Goal: Task Accomplishment & Management: Manage account settings

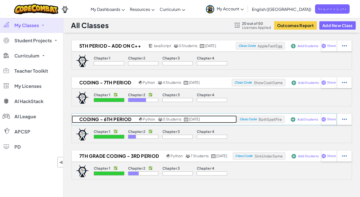
click at [117, 119] on h2 "Coding - 6th period" at bounding box center [105, 119] width 66 height 8
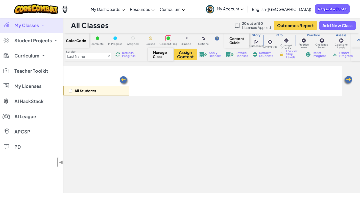
select select "5d8a57abe8919b28d5113af1"
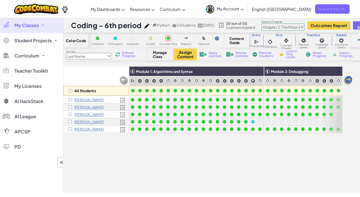
click at [349, 79] on img at bounding box center [348, 80] width 10 height 10
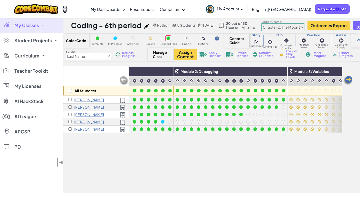
scroll to position [0, 101]
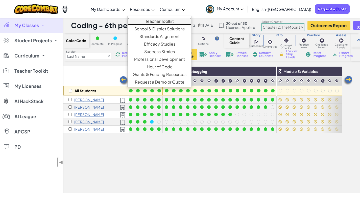
click at [170, 19] on link "Teacher Toolkit" at bounding box center [160, 21] width 64 height 8
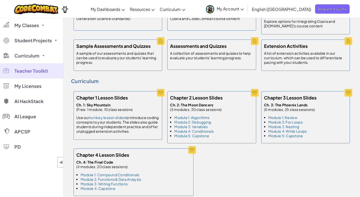
scroll to position [258, 0]
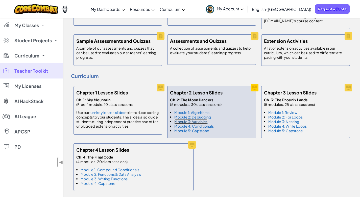
click at [199, 119] on link "Module 3: Variables" at bounding box center [190, 121] width 33 height 5
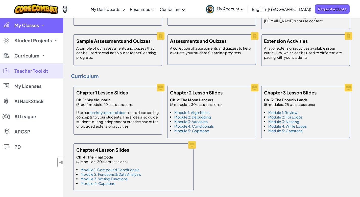
click at [32, 23] on span "My Classes" at bounding box center [26, 25] width 25 height 5
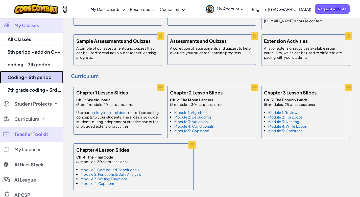
click at [30, 75] on link "Coding - 6th period" at bounding box center [31, 77] width 63 height 13
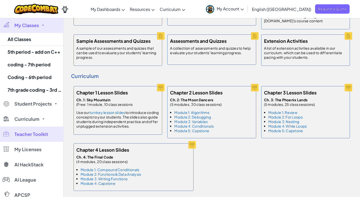
select select "5d8a57abe8919b28d5113af1"
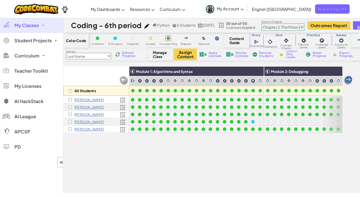
click at [350, 80] on img at bounding box center [348, 80] width 10 height 10
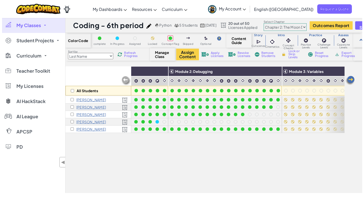
scroll to position [0, 101]
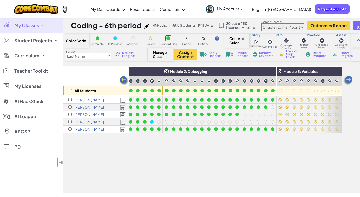
click at [129, 54] on span "Refresh Progress" at bounding box center [130, 54] width 16 height 6
click at [128, 55] on span "Refresh Progress" at bounding box center [130, 54] width 16 height 6
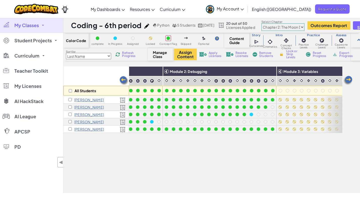
click at [128, 55] on span "Refresh Progress" at bounding box center [130, 54] width 16 height 6
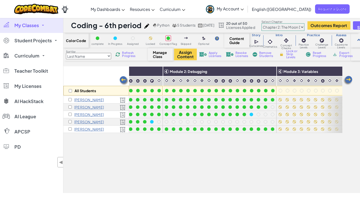
click at [124, 56] on span "Refresh Progress" at bounding box center [130, 54] width 16 height 6
click at [130, 54] on span "Refresh Progress" at bounding box center [130, 54] width 16 height 6
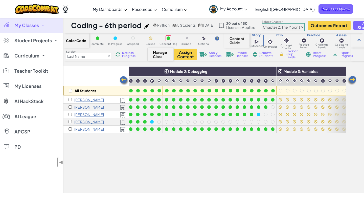
click at [352, 81] on img at bounding box center [352, 80] width 10 height 10
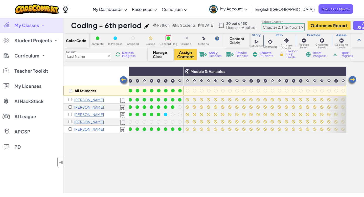
scroll to position [0, 202]
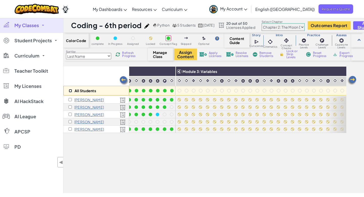
click at [70, 90] on input "checkbox" at bounding box center [70, 90] width 3 height 3
checkbox input "true"
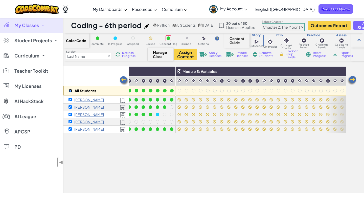
checkbox input "true"
click at [351, 81] on img at bounding box center [352, 80] width 10 height 10
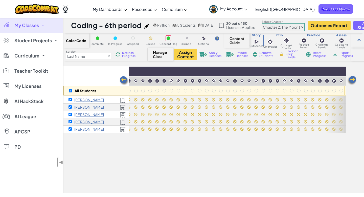
scroll to position [0, 303]
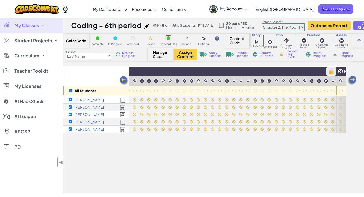
click at [332, 71] on img at bounding box center [331, 71] width 9 height 8
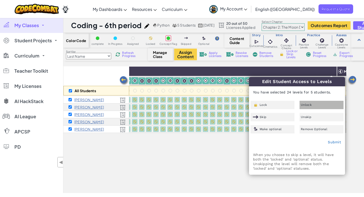
click at [308, 102] on div "Unlock" at bounding box center [321, 105] width 44 height 8
click at [335, 143] on link "Submit" at bounding box center [334, 142] width 13 height 4
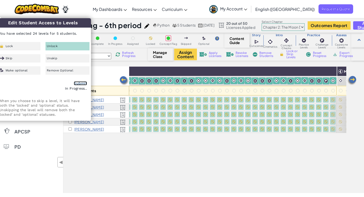
checkbox input "false"
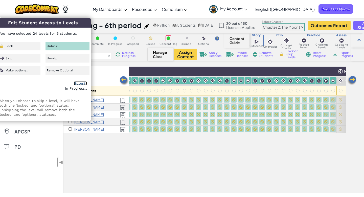
checkbox input "false"
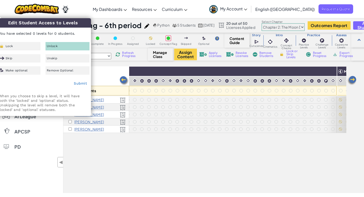
click at [352, 81] on img at bounding box center [352, 80] width 10 height 10
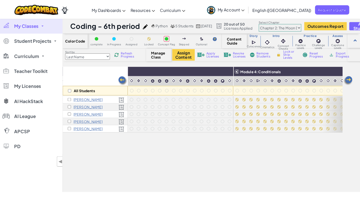
scroll to position [0, 404]
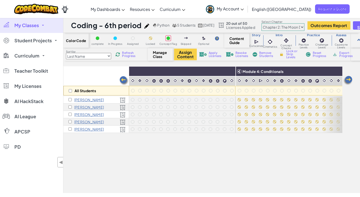
click at [125, 83] on img at bounding box center [124, 81] width 10 height 10
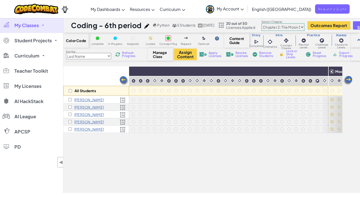
scroll to position [0, 303]
click at [123, 79] on img at bounding box center [124, 81] width 10 height 10
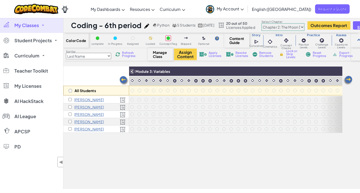
scroll to position [0, 202]
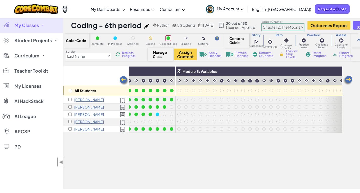
click at [124, 79] on img at bounding box center [124, 81] width 10 height 10
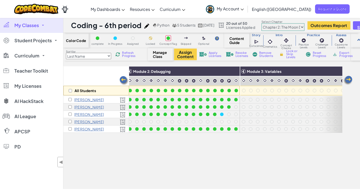
scroll to position [0, 101]
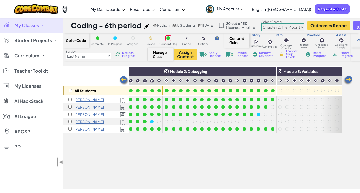
click at [128, 54] on span "Refresh Progress" at bounding box center [130, 54] width 16 height 6
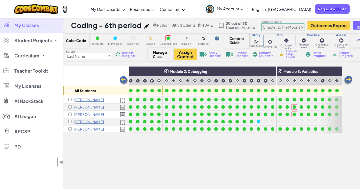
click at [348, 80] on img at bounding box center [348, 80] width 10 height 10
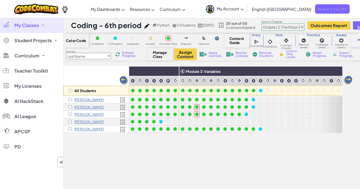
scroll to position [0, 202]
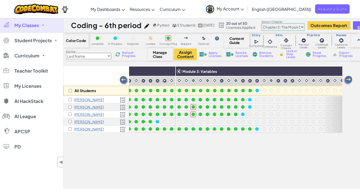
click at [348, 80] on img at bounding box center [348, 80] width 10 height 10
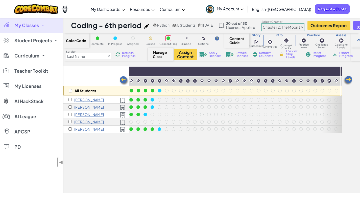
scroll to position [0, 303]
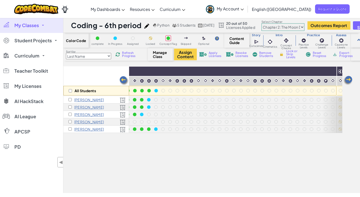
click at [125, 79] on img at bounding box center [124, 81] width 10 height 10
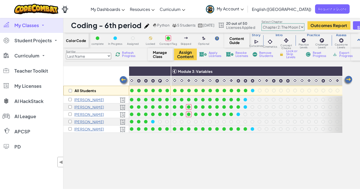
scroll to position [0, 202]
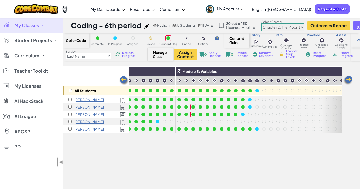
click at [126, 54] on span "Refresh Progress" at bounding box center [130, 54] width 16 height 6
click at [129, 54] on span "Refresh Progress" at bounding box center [130, 54] width 16 height 6
click at [128, 54] on span "Refresh Progress" at bounding box center [130, 54] width 16 height 6
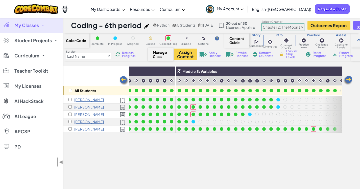
click at [349, 77] on img at bounding box center [348, 80] width 10 height 10
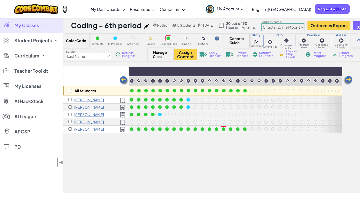
scroll to position [0, 303]
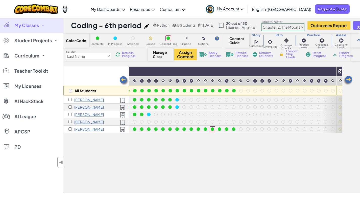
click at [122, 79] on img at bounding box center [124, 81] width 10 height 10
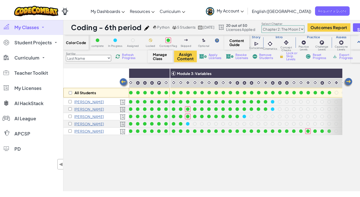
scroll to position [0, 202]
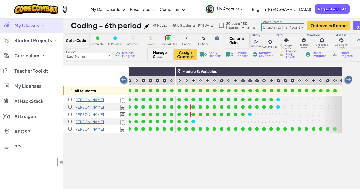
click at [30, 22] on link "My Classes" at bounding box center [31, 25] width 63 height 15
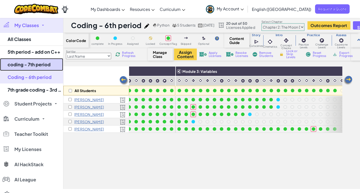
click at [31, 62] on link "coding - 7th period" at bounding box center [31, 64] width 63 height 13
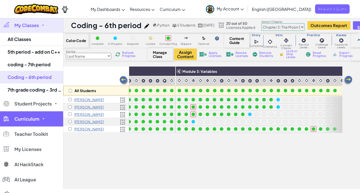
select select "5d8a57abe8919b28d5113af1"
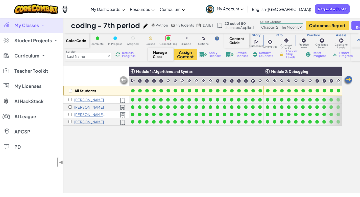
click at [350, 79] on img at bounding box center [348, 80] width 10 height 10
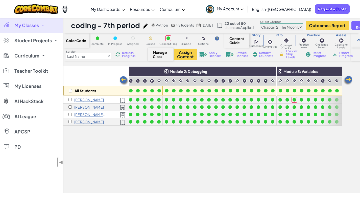
click at [350, 79] on img at bounding box center [348, 80] width 10 height 10
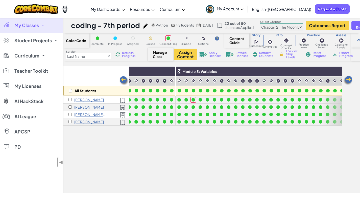
click at [350, 79] on img at bounding box center [348, 80] width 10 height 10
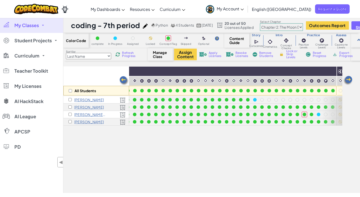
click at [350, 79] on img at bounding box center [348, 80] width 10 height 10
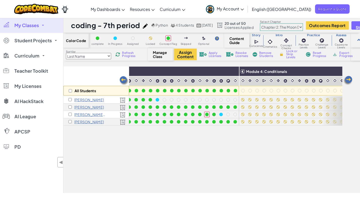
scroll to position [0, 404]
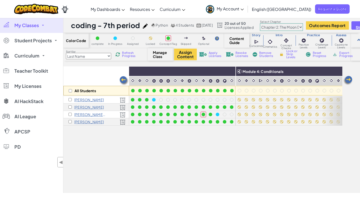
click at [0, 0] on link "Teacher Toolkit" at bounding box center [0, 0] width 0 height 0
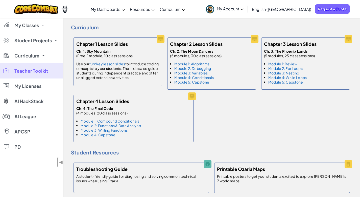
scroll to position [314, 0]
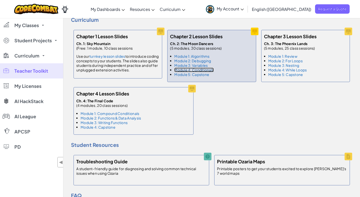
click at [202, 67] on link "Module 4: Conditionals" at bounding box center [193, 69] width 39 height 5
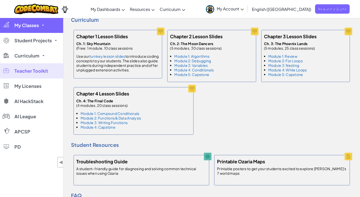
click at [23, 26] on span "My Classes" at bounding box center [26, 25] width 25 height 5
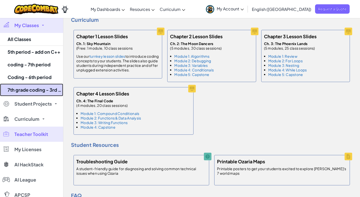
click at [29, 90] on link "7th grade coding - 3rd period" at bounding box center [31, 89] width 63 height 13
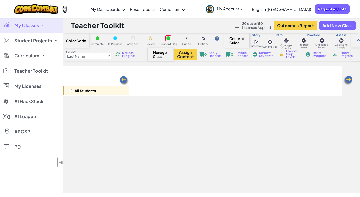
select select "5d8a57abe8919b28d5113af1"
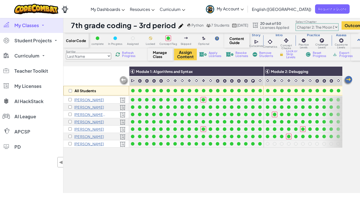
click at [23, 22] on link "My Classes" at bounding box center [31, 25] width 63 height 15
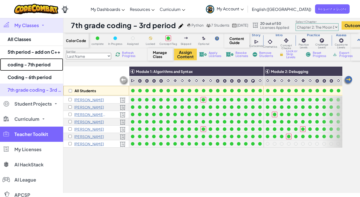
click at [34, 67] on link "coding - 7th period" at bounding box center [31, 64] width 63 height 13
select select "5d8a57abe8919b28d5113af1"
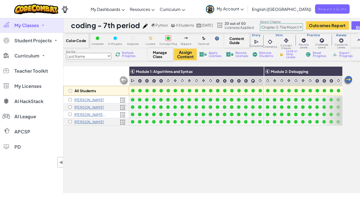
click at [348, 80] on img at bounding box center [348, 80] width 10 height 10
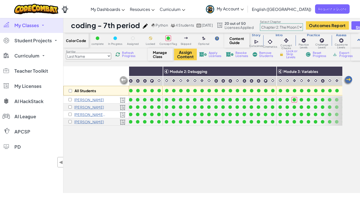
click at [348, 80] on img at bounding box center [348, 80] width 10 height 10
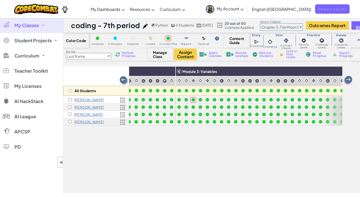
click at [348, 80] on img at bounding box center [348, 80] width 10 height 10
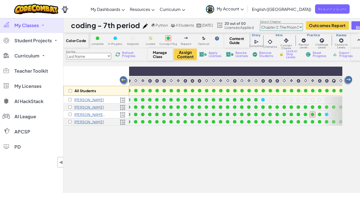
scroll to position [0, 303]
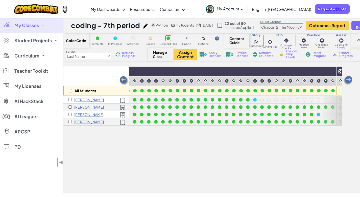
click at [348, 81] on img at bounding box center [348, 80] width 10 height 10
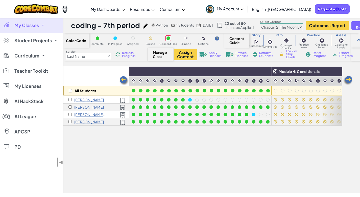
scroll to position [0, 404]
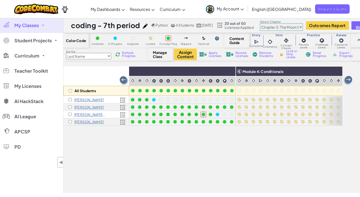
click at [123, 79] on img at bounding box center [124, 81] width 10 height 10
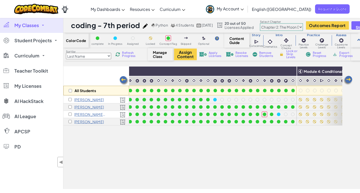
scroll to position [0, 303]
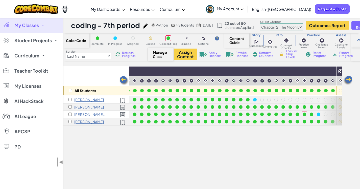
click at [349, 80] on img at bounding box center [348, 80] width 10 height 10
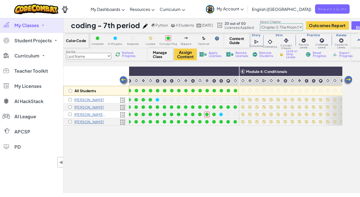
scroll to position [0, 404]
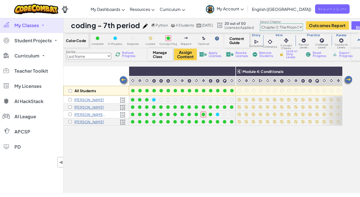
click at [129, 55] on span "Refresh Progress" at bounding box center [130, 54] width 16 height 6
click at [128, 55] on span "Refresh Progress" at bounding box center [130, 54] width 16 height 6
click at [124, 55] on span "Refresh Progress" at bounding box center [130, 54] width 16 height 6
click at [130, 55] on span "Refresh Progress" at bounding box center [130, 54] width 16 height 6
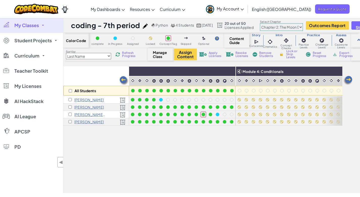
click at [129, 54] on span "Refresh Progress" at bounding box center [130, 54] width 16 height 6
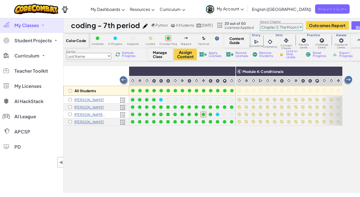
click at [129, 55] on span "Refresh Progress" at bounding box center [130, 54] width 16 height 6
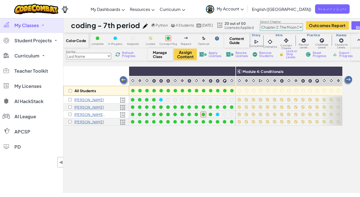
click at [129, 55] on span "Refresh Progress" at bounding box center [130, 54] width 16 height 6
click at [130, 52] on span "Refresh Progress" at bounding box center [130, 54] width 16 height 6
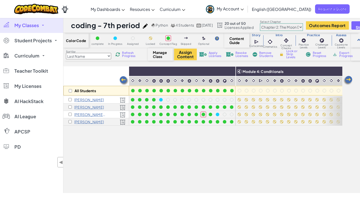
click at [130, 53] on span "Refresh Progress" at bounding box center [130, 54] width 16 height 6
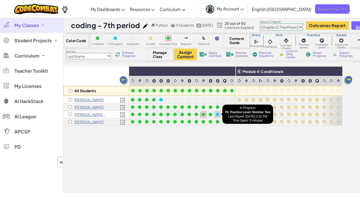
click at [217, 113] on div at bounding box center [218, 114] width 4 height 4
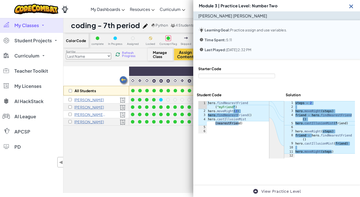
drag, startPoint x: 291, startPoint y: 76, endPoint x: 293, endPoint y: 76, distance: 2.8
click at [291, 76] on div at bounding box center [316, 72] width 77 height 12
click at [161, 142] on div "All Students Module 1: Algorithms and Syntax Module 2: Debugging Module 3: Vari…" at bounding box center [202, 101] width 279 height 171
click at [349, 7] on img at bounding box center [351, 6] width 6 height 6
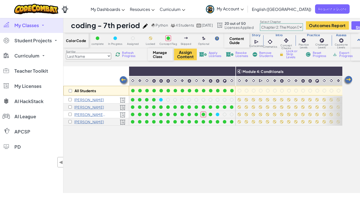
click at [127, 54] on span "Refresh Progress" at bounding box center [130, 54] width 16 height 6
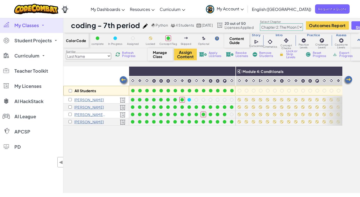
click at [132, 56] on span "Refresh Progress" at bounding box center [130, 54] width 16 height 6
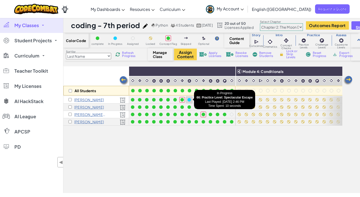
click at [190, 98] on div at bounding box center [189, 100] width 4 height 4
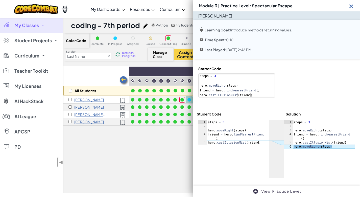
click at [351, 6] on img at bounding box center [351, 6] width 6 height 6
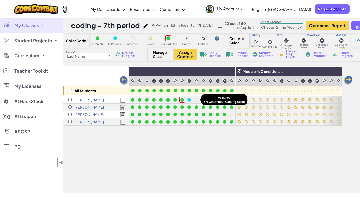
click at [197, 99] on div at bounding box center [197, 100] width 4 height 4
click at [128, 55] on span "Refresh Progress" at bounding box center [130, 54] width 16 height 6
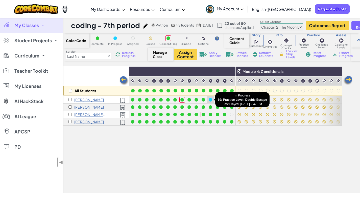
click at [210, 99] on div at bounding box center [211, 100] width 4 height 4
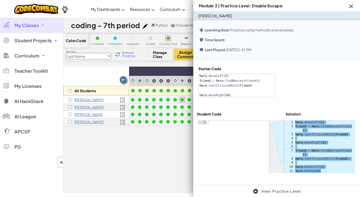
click at [350, 7] on img at bounding box center [351, 6] width 6 height 6
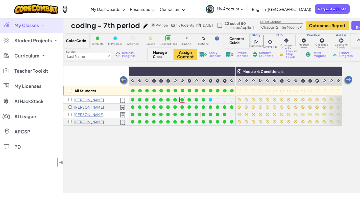
click at [348, 80] on img at bounding box center [348, 80] width 10 height 10
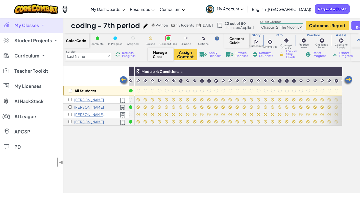
click at [348, 80] on img at bounding box center [348, 80] width 10 height 10
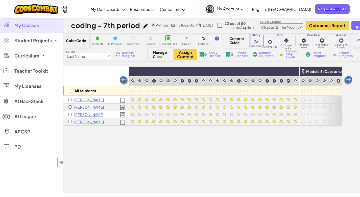
scroll to position [0, 606]
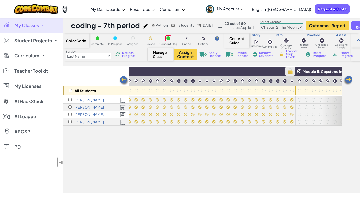
click at [288, 72] on img at bounding box center [290, 71] width 9 height 8
checkbox input "true"
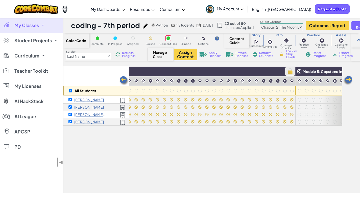
checkbox input "true"
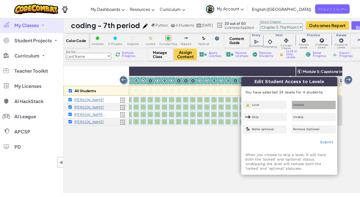
click at [294, 105] on span "Unlock" at bounding box center [298, 104] width 11 height 3
click at [327, 144] on link "Submit" at bounding box center [326, 142] width 13 height 4
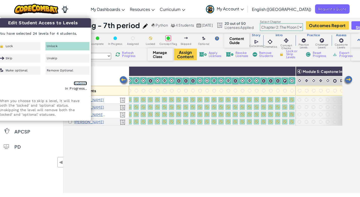
checkbox input "false"
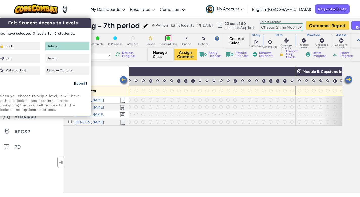
click at [79, 83] on link "Submit" at bounding box center [80, 83] width 13 height 4
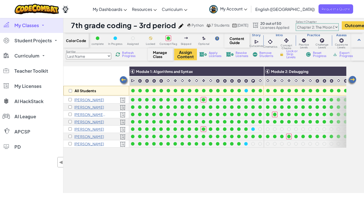
select select "5d8a57abe8919b28d5113af1"
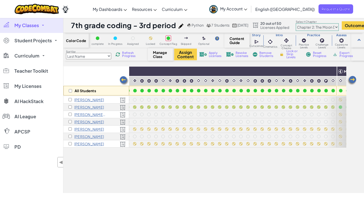
click at [67, 81] on div "All Students" at bounding box center [96, 80] width 66 height 29
click at [330, 71] on img at bounding box center [331, 71] width 9 height 8
checkbox input "true"
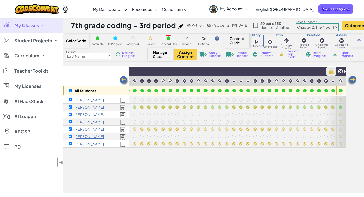
checkbox input "true"
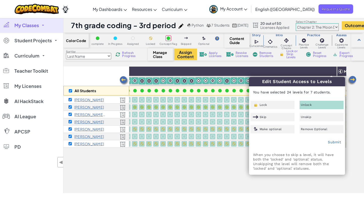
click at [317, 104] on div "Unlock" at bounding box center [321, 105] width 44 height 8
click at [336, 143] on link "Submit" at bounding box center [334, 142] width 13 height 4
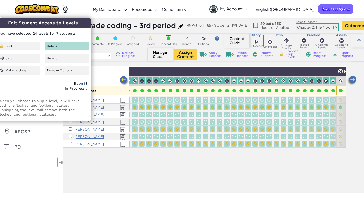
checkbox input "false"
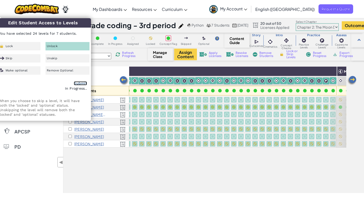
checkbox input "false"
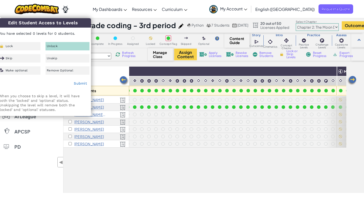
click at [106, 70] on div "All Students" at bounding box center [96, 80] width 66 height 29
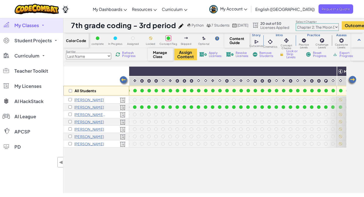
click at [124, 79] on img at bounding box center [124, 81] width 10 height 10
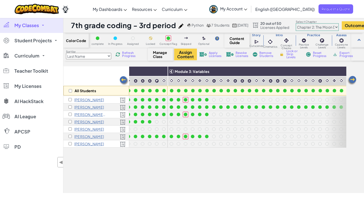
scroll to position [0, 202]
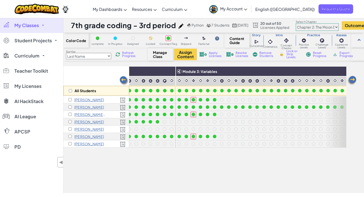
click at [352, 80] on img at bounding box center [352, 80] width 10 height 10
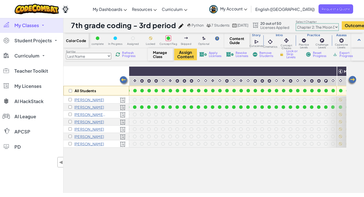
click at [352, 79] on img at bounding box center [352, 80] width 10 height 10
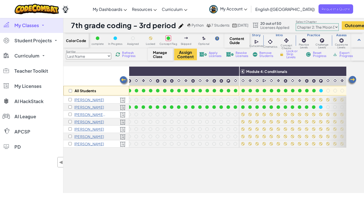
scroll to position [0, 404]
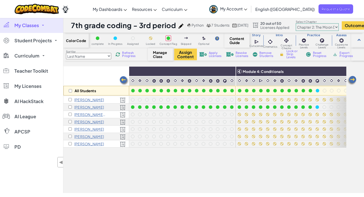
click at [123, 78] on img at bounding box center [124, 81] width 10 height 10
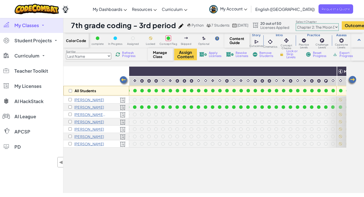
click at [123, 78] on img at bounding box center [124, 81] width 10 height 10
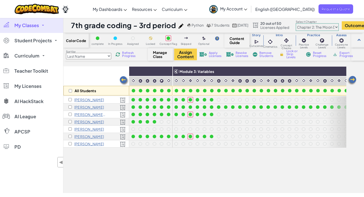
scroll to position [0, 202]
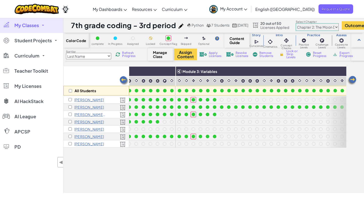
click at [123, 78] on img at bounding box center [124, 81] width 10 height 10
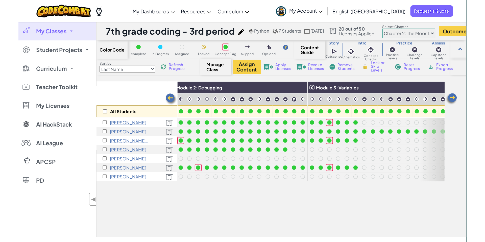
scroll to position [0, 101]
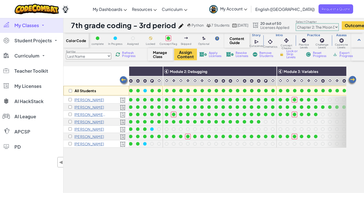
click at [90, 73] on div "All Students" at bounding box center [96, 80] width 66 height 29
click at [67, 72] on div "All Students" at bounding box center [96, 80] width 66 height 29
